Goal: Find specific page/section: Find specific page/section

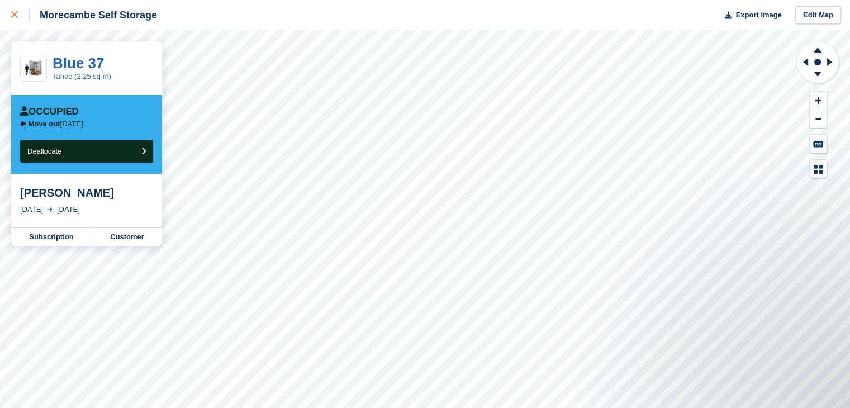
click at [7, 16] on link at bounding box center [15, 15] width 30 height 30
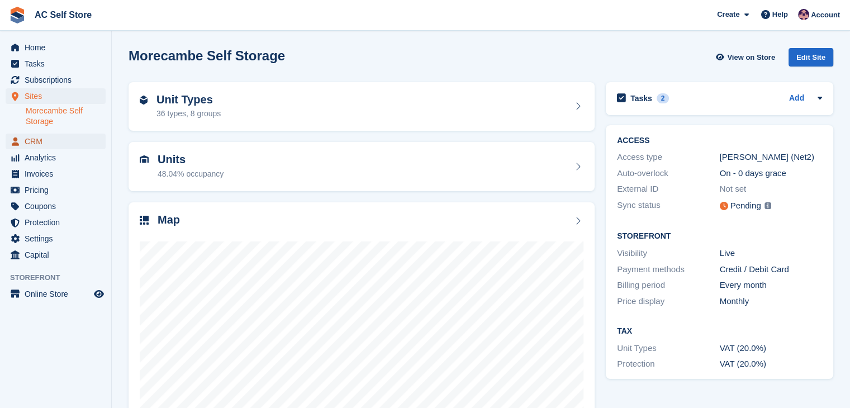
click at [62, 142] on span "CRM" at bounding box center [58, 141] width 67 height 16
